Goal: Transaction & Acquisition: Book appointment/travel/reservation

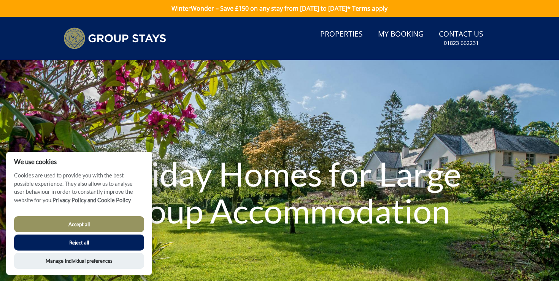
click at [94, 225] on button "Accept all" at bounding box center [79, 224] width 130 height 16
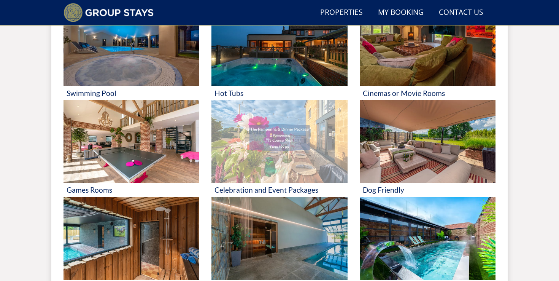
scroll to position [423, 0]
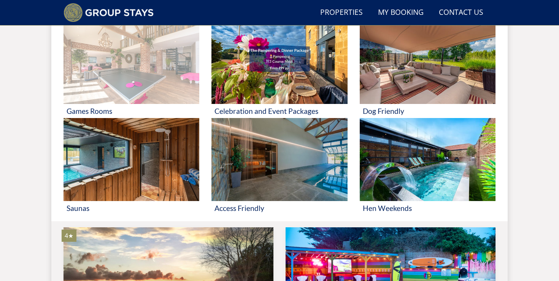
click at [158, 97] on img at bounding box center [132, 62] width 136 height 83
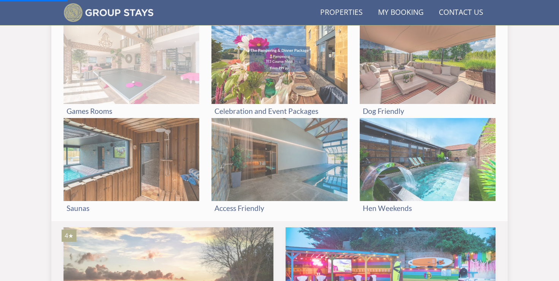
click at [163, 61] on img at bounding box center [132, 62] width 136 height 83
click at [91, 110] on h3 "Games Rooms" at bounding box center [132, 111] width 130 height 8
click at [134, 54] on img at bounding box center [132, 62] width 136 height 83
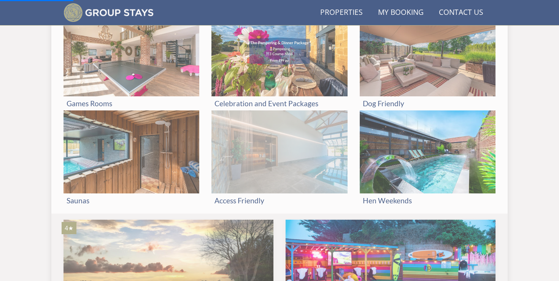
scroll to position [334, 0]
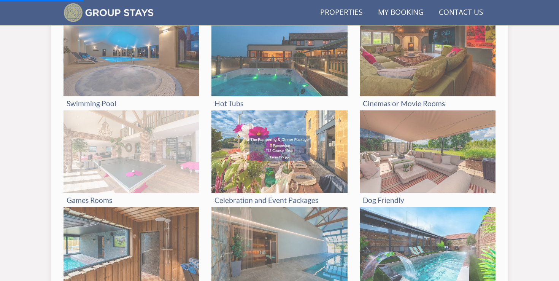
click at [151, 156] on img at bounding box center [132, 151] width 136 height 83
click at [151, 158] on img at bounding box center [132, 151] width 136 height 83
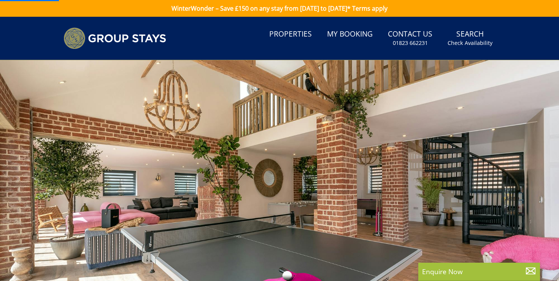
click at [151, 158] on div at bounding box center [279, 193] width 559 height 266
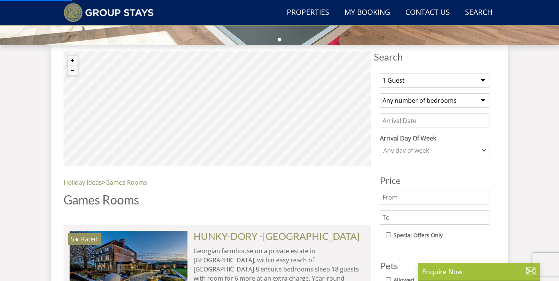
scroll to position [263, 0]
click at [420, 80] on select "1 Guest 2 Guests 3 Guests 4 Guests 5 Guests 6 Guests 7 Guests 8 Guests 9 Guests…" at bounding box center [435, 80] width 110 height 14
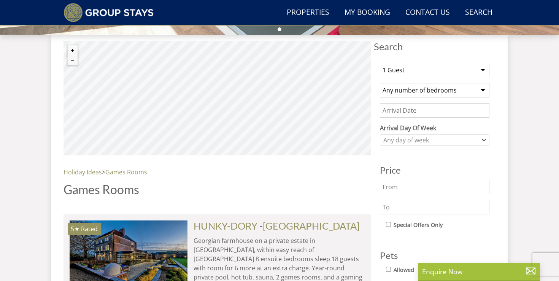
scroll to position [271, 0]
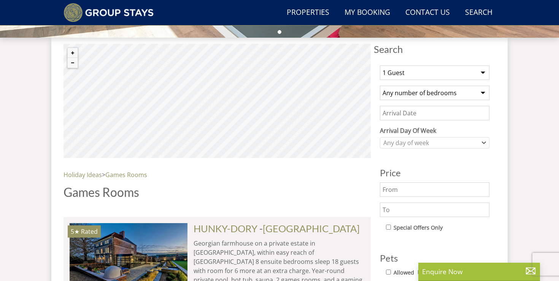
click at [405, 72] on select "1 Guest 2 Guests 3 Guests 4 Guests 5 Guests 6 Guests 7 Guests 8 Guests 9 Guests…" at bounding box center [435, 72] width 110 height 14
select select "5"
click at [404, 95] on select "Any number of bedrooms 4 Bedrooms 5 Bedrooms 6 Bedrooms 7 Bedrooms 8 Bedrooms 9…" at bounding box center [435, 93] width 110 height 14
click at [402, 112] on input "Date" at bounding box center [435, 113] width 110 height 14
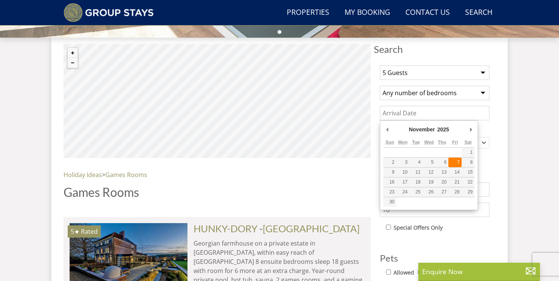
type input "[DATE]"
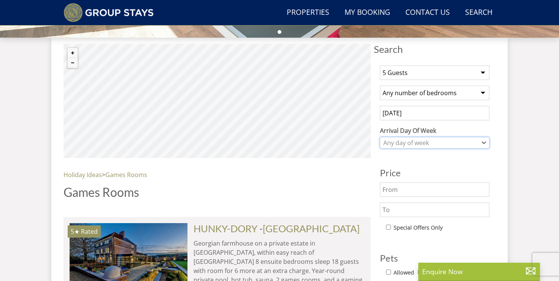
click at [429, 140] on div "Any day of week" at bounding box center [431, 142] width 99 height 8
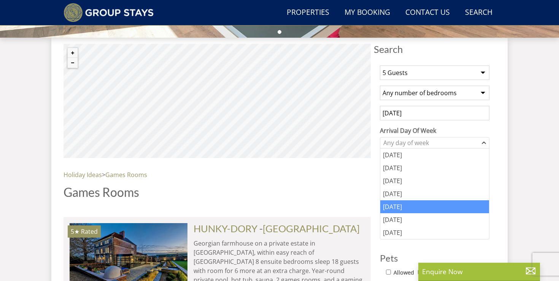
click at [405, 205] on div "[DATE]" at bounding box center [434, 206] width 109 height 13
click at [356, 194] on h1 "Games Rooms" at bounding box center [217, 191] width 307 height 13
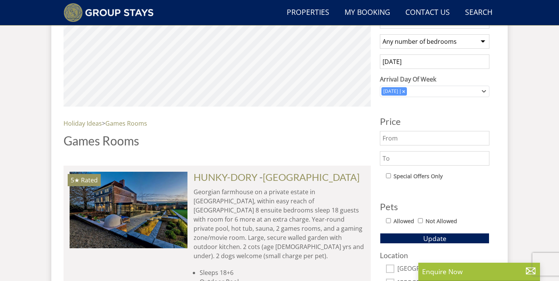
scroll to position [324, 0]
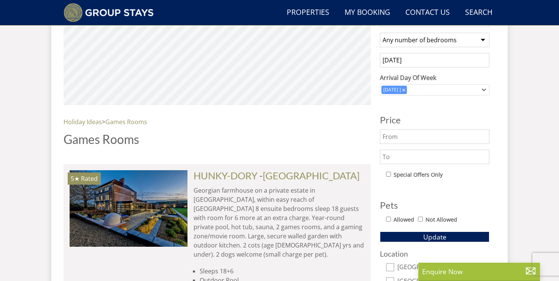
click at [399, 143] on input "text" at bounding box center [435, 136] width 110 height 14
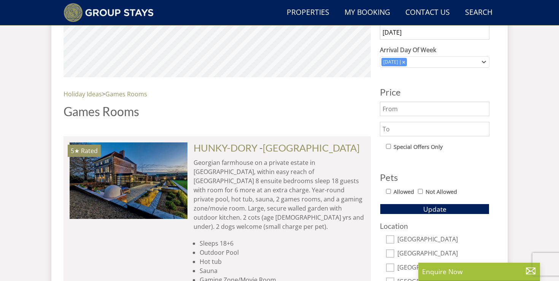
scroll to position [355, 0]
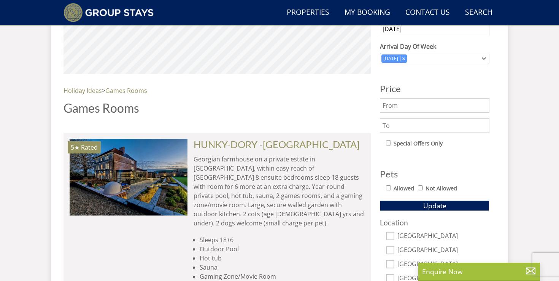
click at [400, 126] on input "text" at bounding box center [435, 125] width 110 height 14
type input "1300"
click at [418, 161] on div "1 Guest 2 Guests 3 Guests 4 Guests 5 Guests 6 Guests 7 Guests 8 Guests 9 Guests…" at bounding box center [435, 150] width 122 height 351
click at [422, 206] on button "Update" at bounding box center [435, 205] width 110 height 11
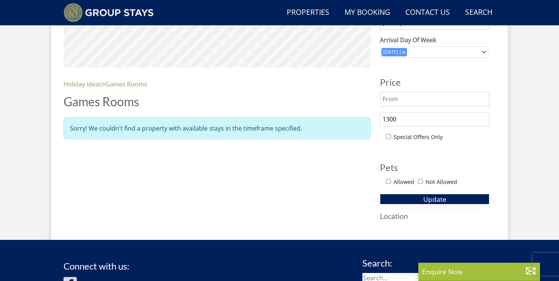
scroll to position [287, 0]
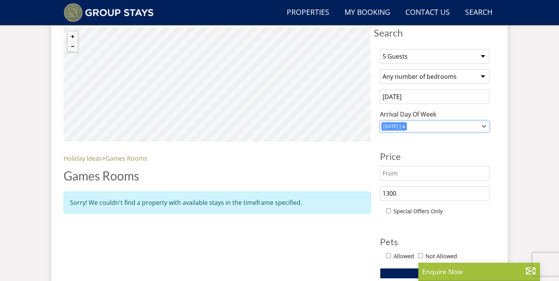
click at [402, 128] on div "Combobox" at bounding box center [403, 126] width 7 height 5
click at [406, 161] on h3 "Price" at bounding box center [435, 156] width 110 height 10
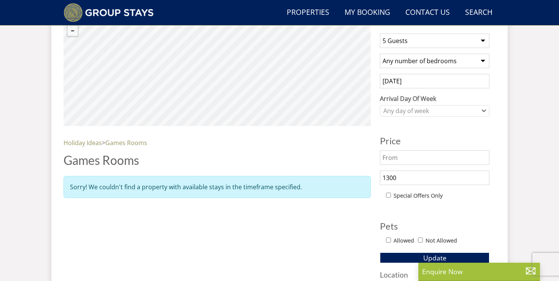
scroll to position [305, 0]
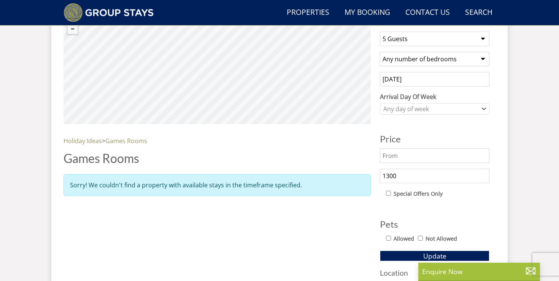
drag, startPoint x: 399, startPoint y: 178, endPoint x: 361, endPoint y: 177, distance: 38.8
click at [361, 177] on div "Search Search 1 Guest 2 Guests 3 Guests 4 Guests 5 Guests 6 Guests 7 Guests 8 G…" at bounding box center [280, 147] width 432 height 274
click at [402, 258] on button "Update" at bounding box center [435, 255] width 110 height 11
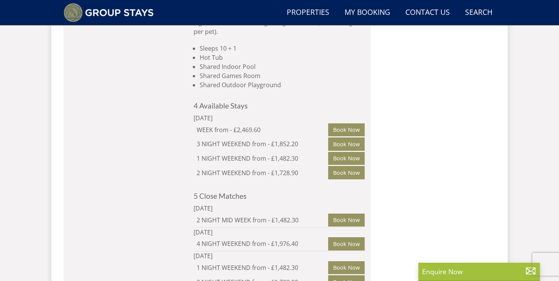
scroll to position [1006, 0]
